Goal: Communication & Community: Participate in discussion

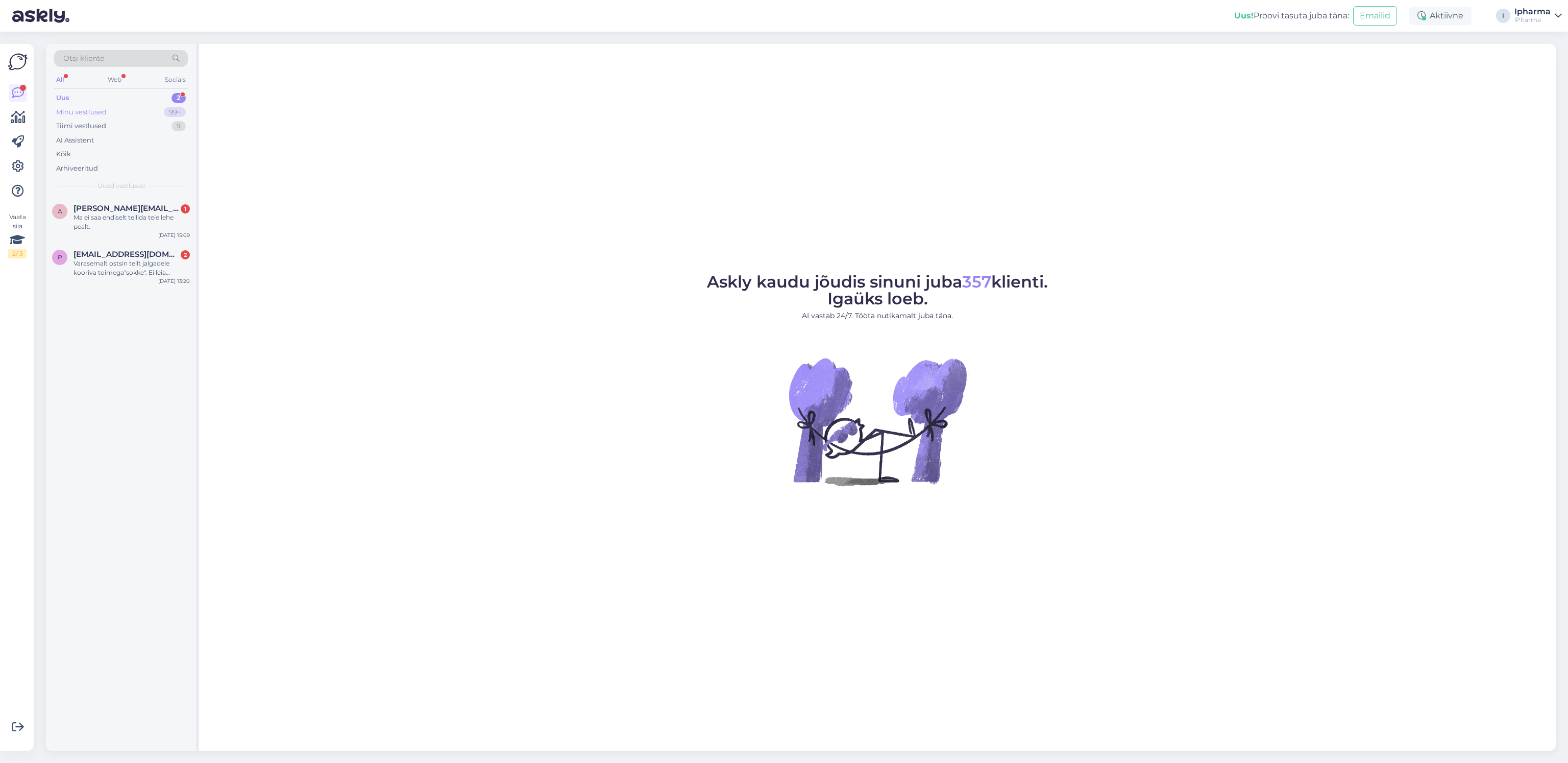
click at [75, 112] on div "Minu vestlused" at bounding box center [81, 112] width 51 height 11
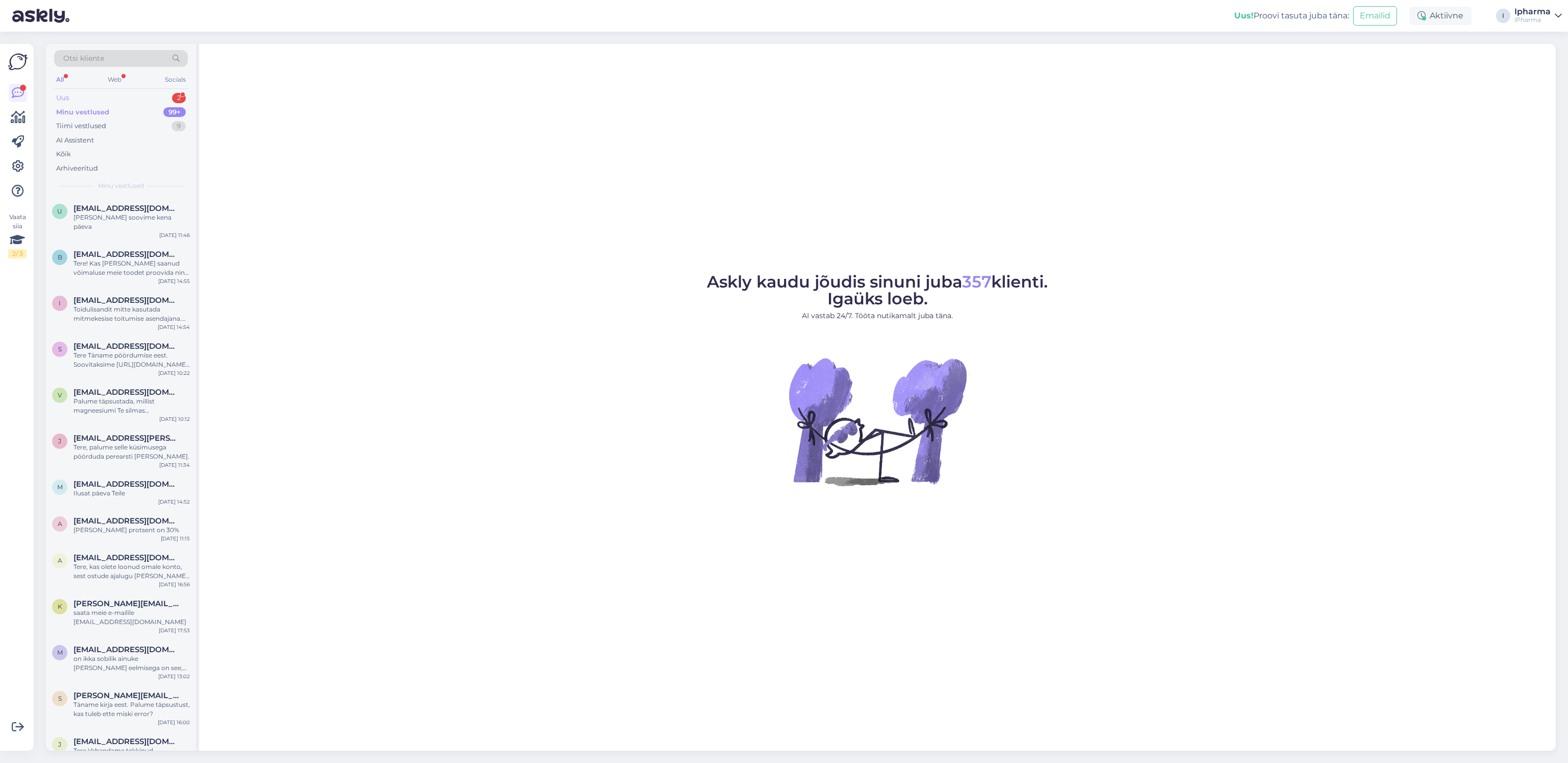
click at [77, 100] on div "Uus 2" at bounding box center [121, 98] width 134 height 14
